Goal: Information Seeking & Learning: Find specific fact

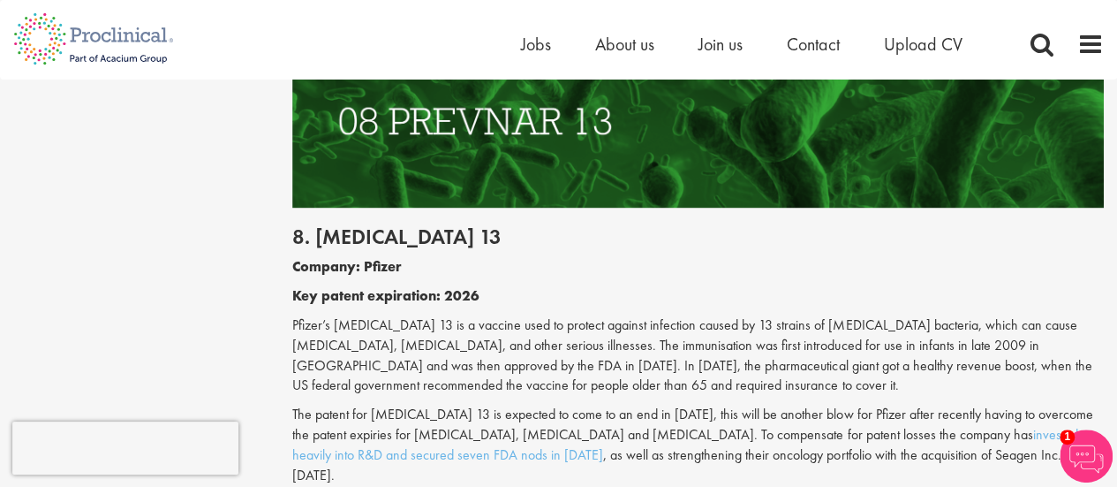
scroll to position [4504, 0]
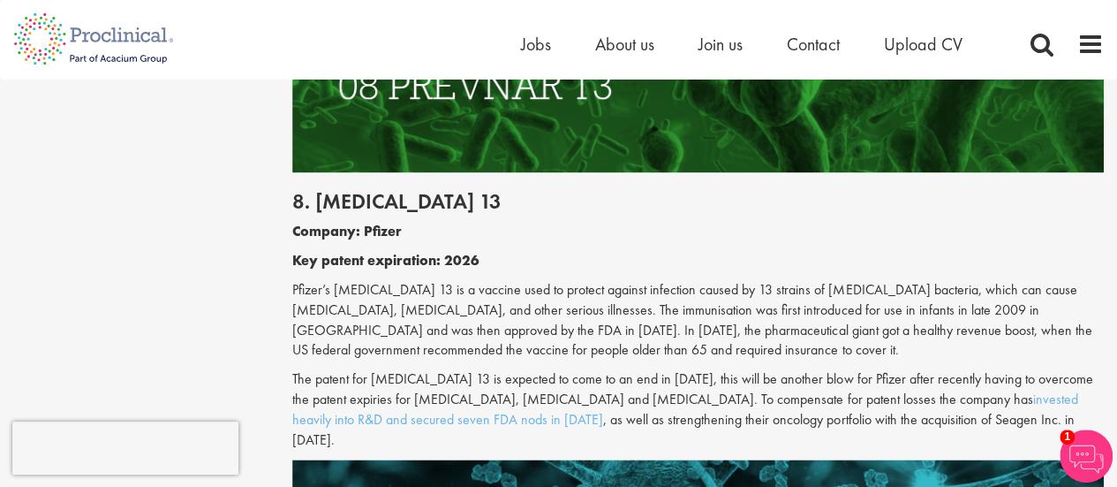
click at [546, 280] on p "Pfizer’s [MEDICAL_DATA] 13 is a vaccine used to protect against infection cause…" at bounding box center [698, 320] width 812 height 80
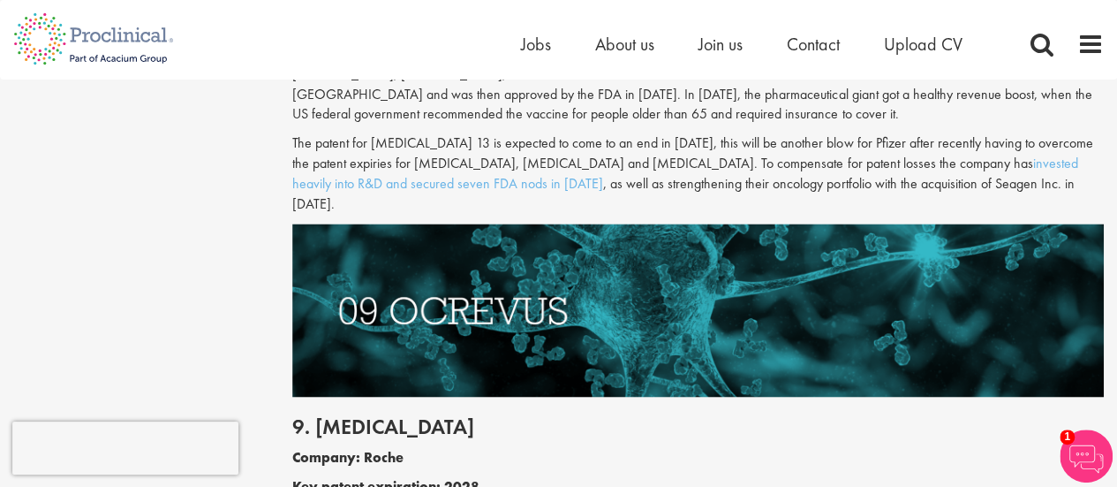
scroll to position [4769, 0]
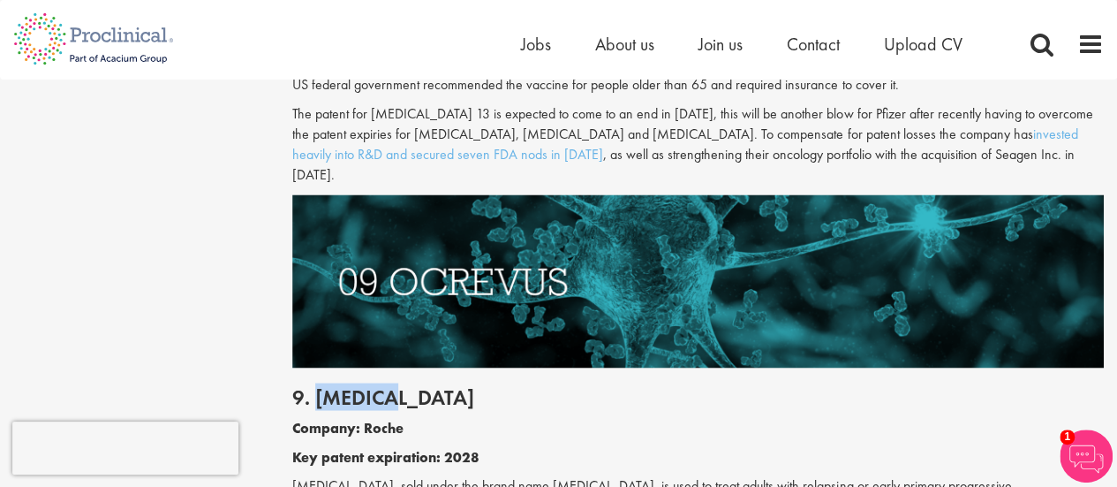
drag, startPoint x: 318, startPoint y: 276, endPoint x: 405, endPoint y: 276, distance: 87.4
click at [405, 385] on h2 "9. [MEDICAL_DATA]" at bounding box center [698, 396] width 812 height 23
copy h2 "[MEDICAL_DATA]"
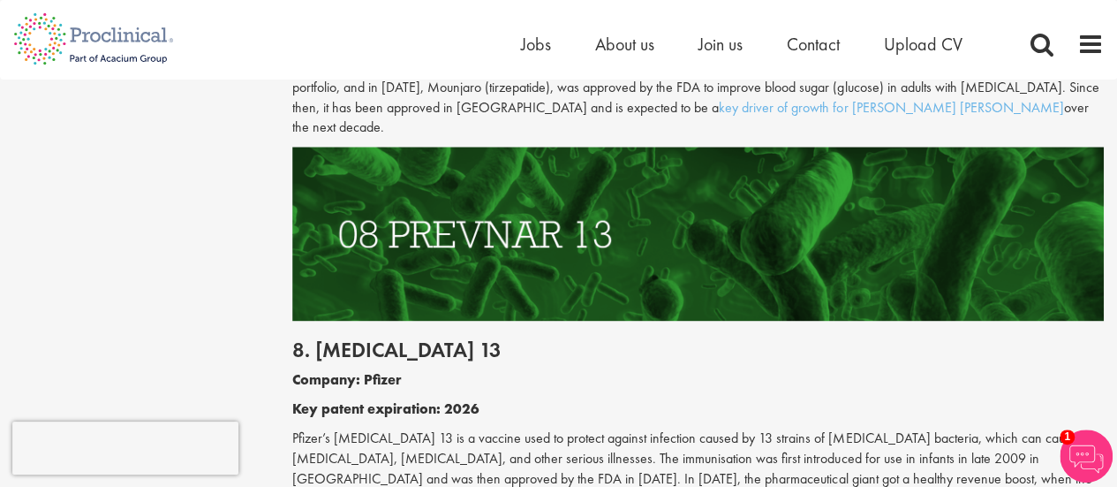
scroll to position [4239, 0]
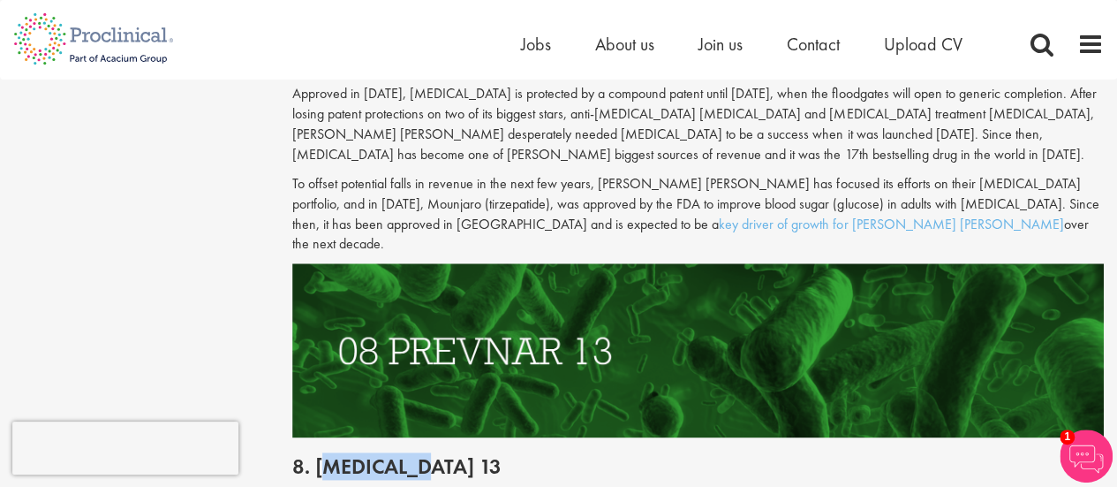
drag, startPoint x: 321, startPoint y: 367, endPoint x: 427, endPoint y: 360, distance: 107.1
click at [427, 455] on h2 "8. [MEDICAL_DATA] 13" at bounding box center [698, 466] width 812 height 23
drag, startPoint x: 318, startPoint y: 359, endPoint x: 463, endPoint y: 364, distance: 144.9
click at [463, 455] on h2 "8. [MEDICAL_DATA] 13" at bounding box center [698, 466] width 812 height 23
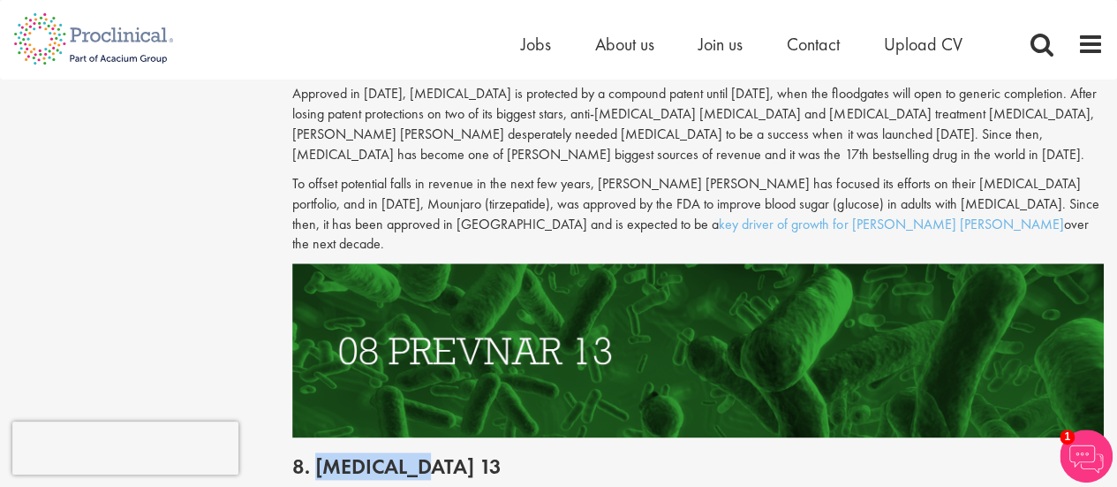
copy h2 "[MEDICAL_DATA] 13"
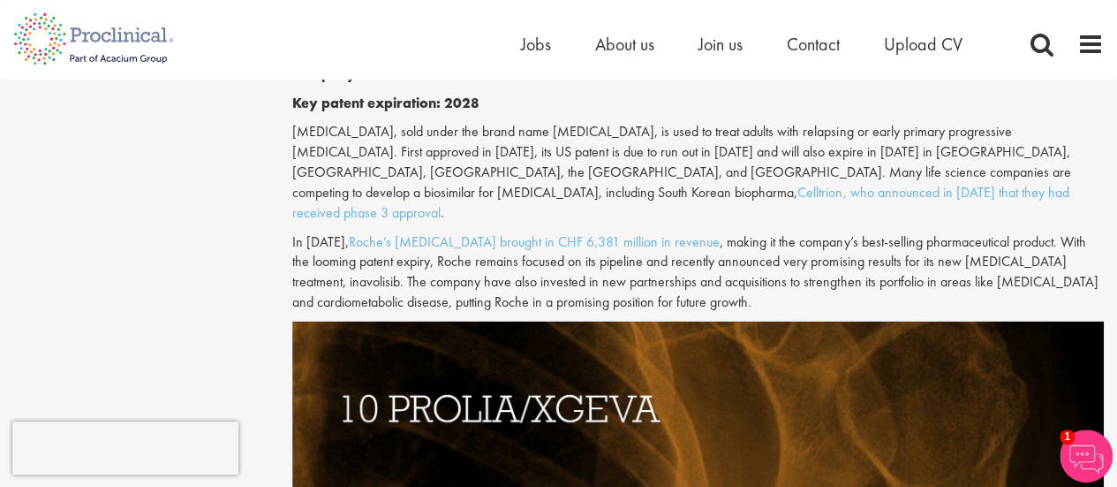
scroll to position [5652, 0]
